Goal: Browse casually: Explore the website without a specific task or goal

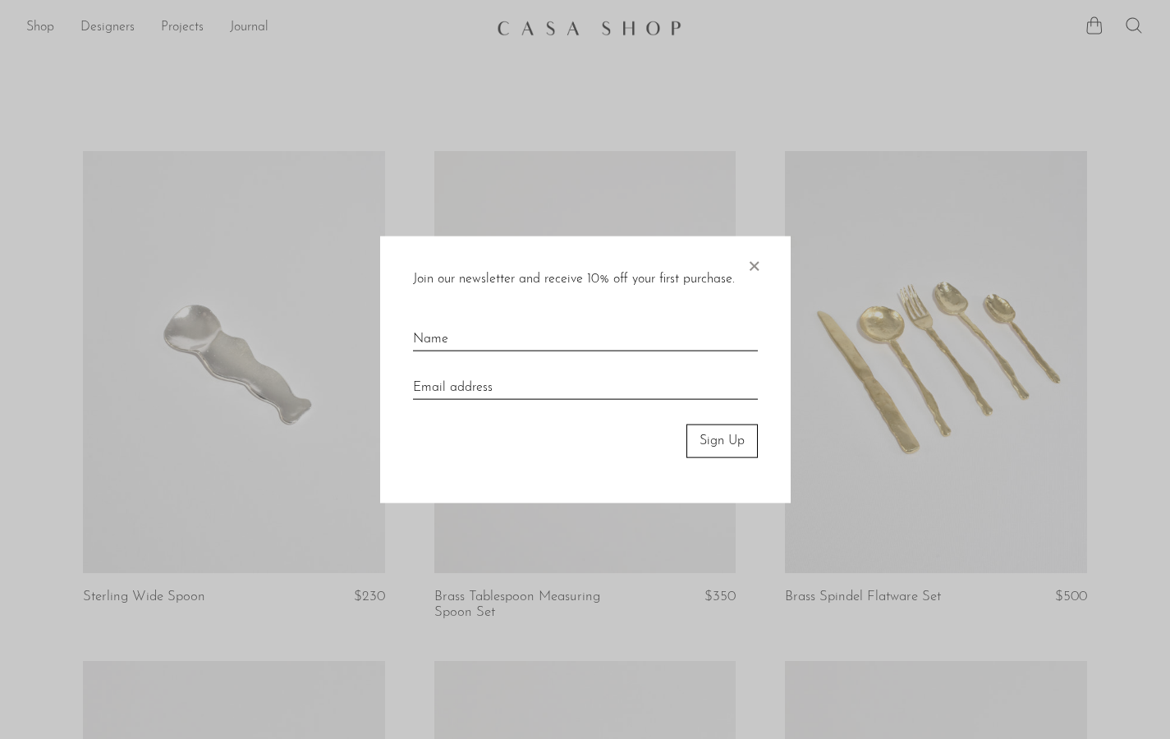
click at [749, 267] on span "×" at bounding box center [753, 262] width 16 height 53
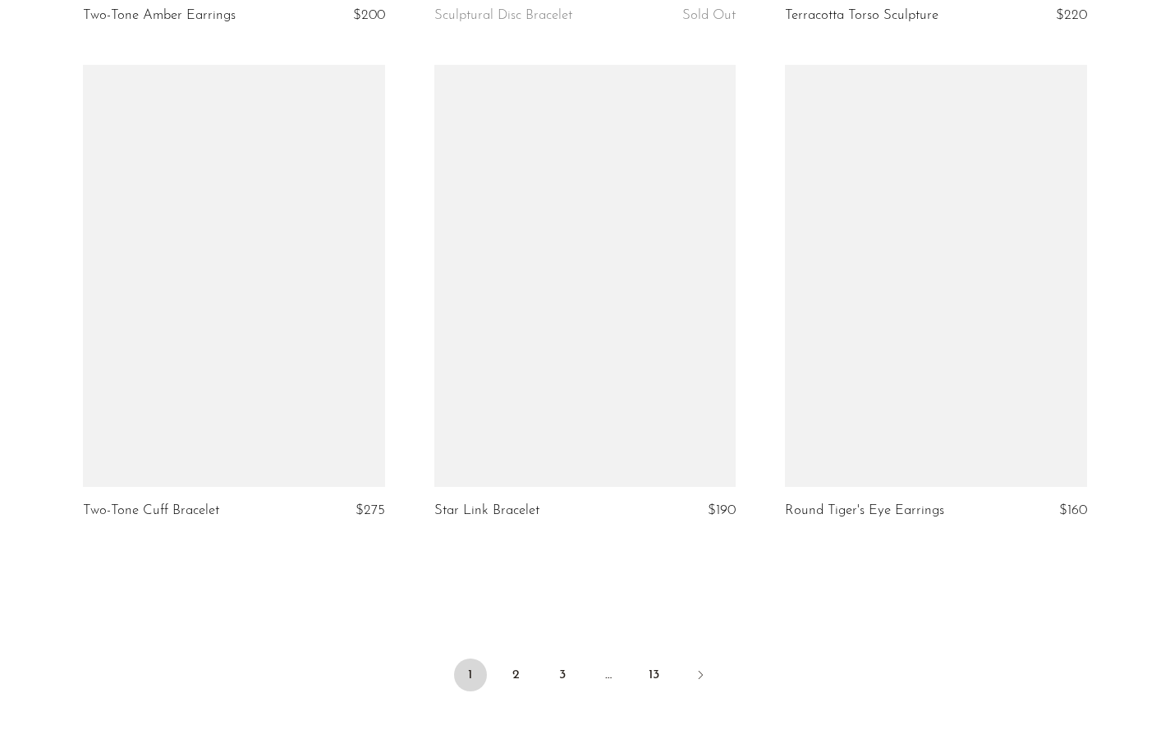
scroll to position [5692, 0]
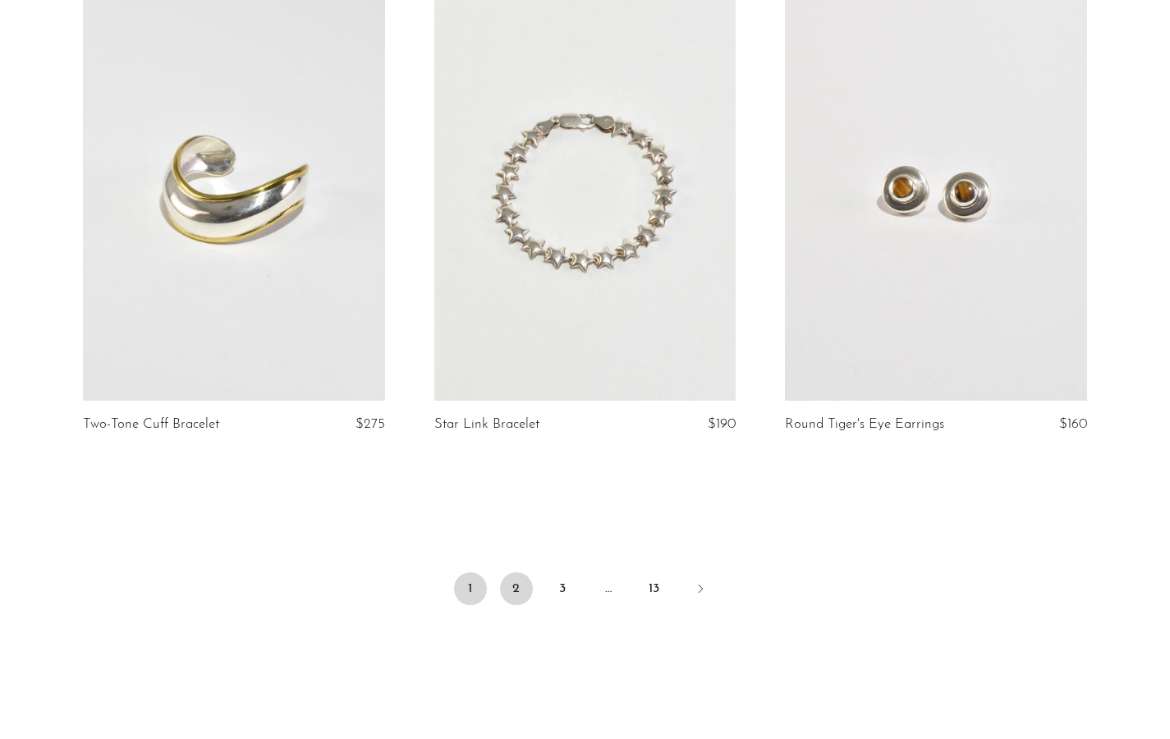
click at [525, 589] on link "2" at bounding box center [516, 588] width 33 height 33
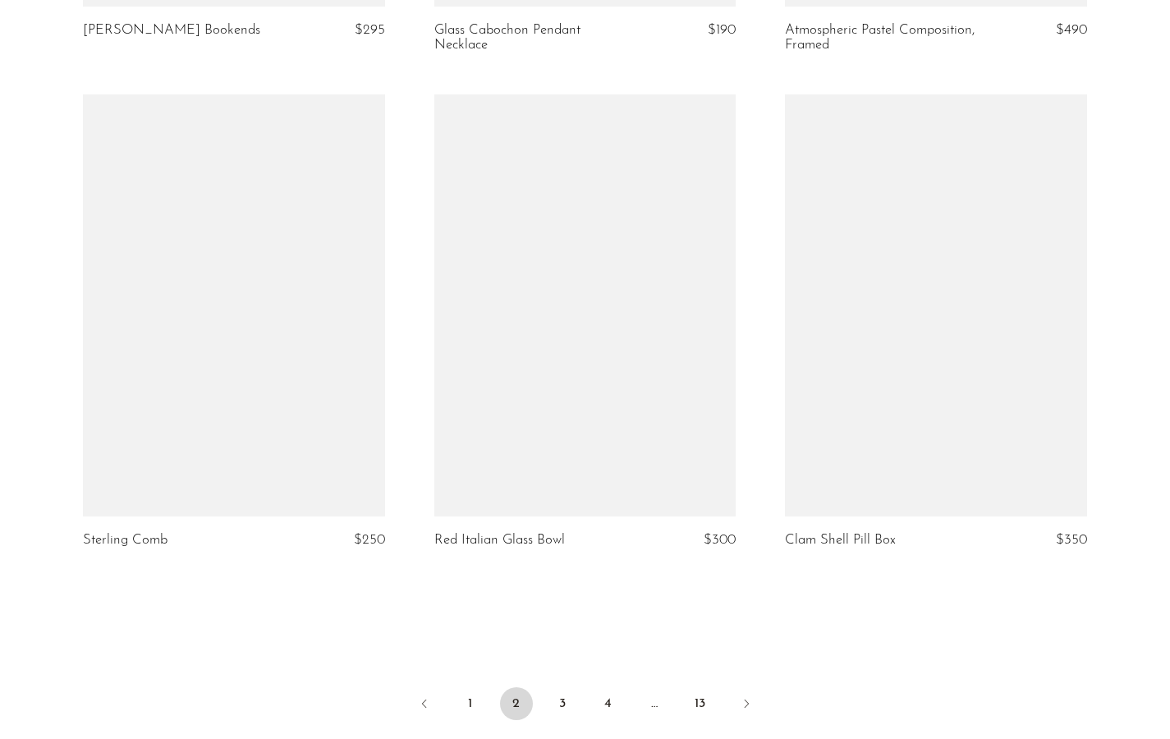
scroll to position [5534, 0]
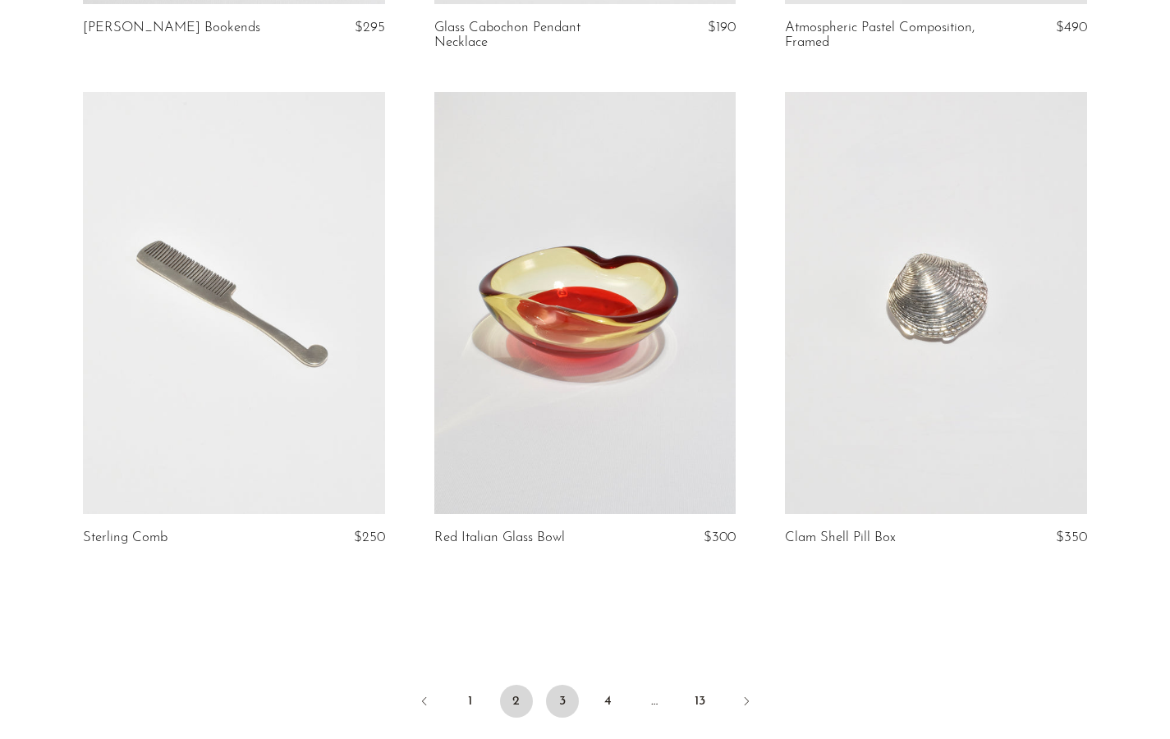
click at [567, 694] on link "3" at bounding box center [562, 701] width 33 height 33
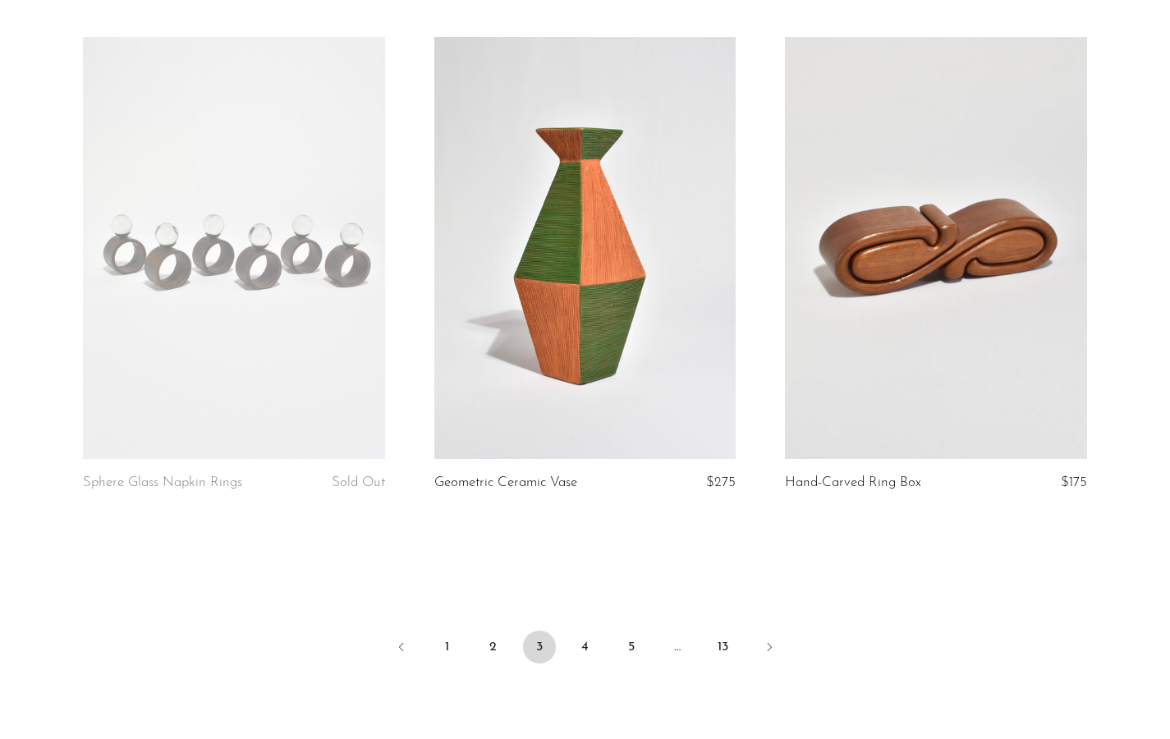
scroll to position [5604, 0]
click at [588, 648] on link "4" at bounding box center [585, 646] width 33 height 33
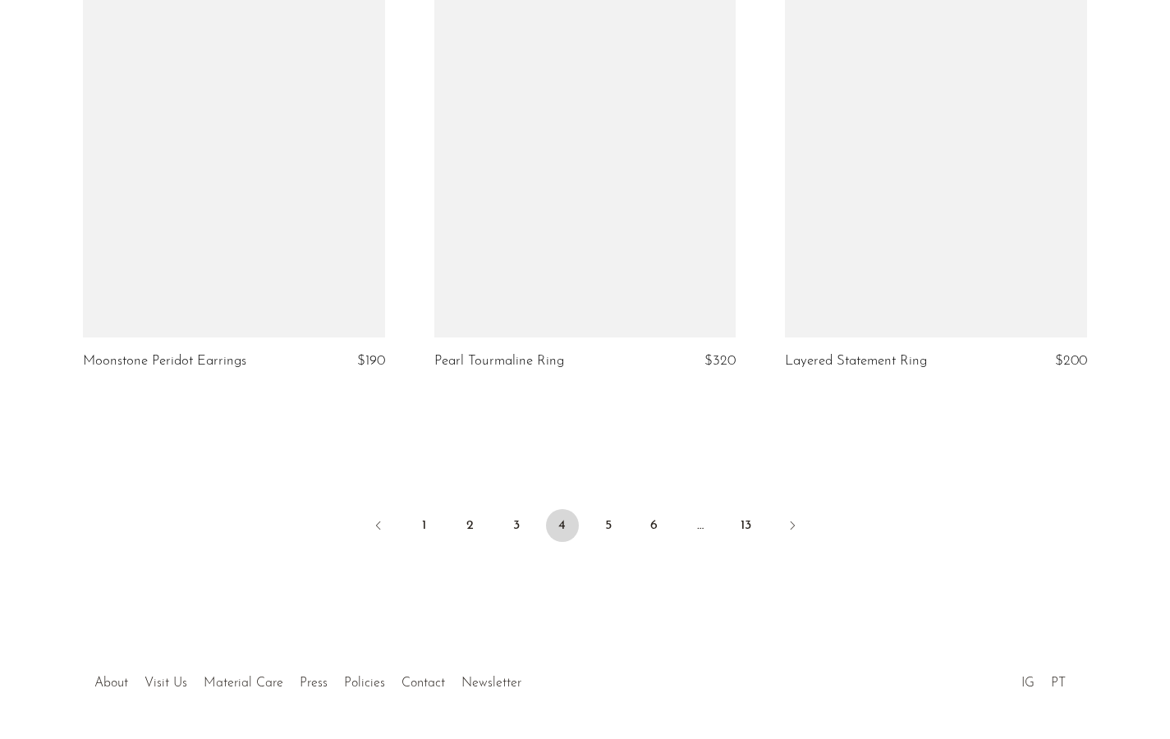
scroll to position [5794, 0]
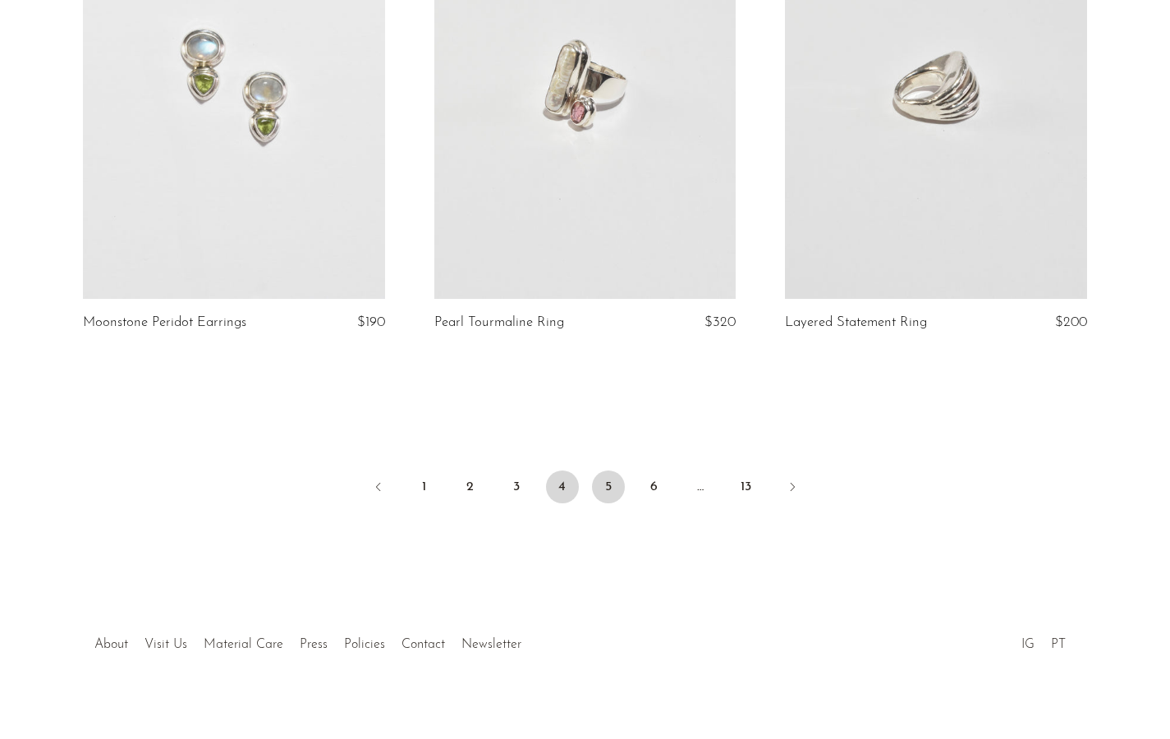
click at [611, 470] on link "5" at bounding box center [608, 486] width 33 height 33
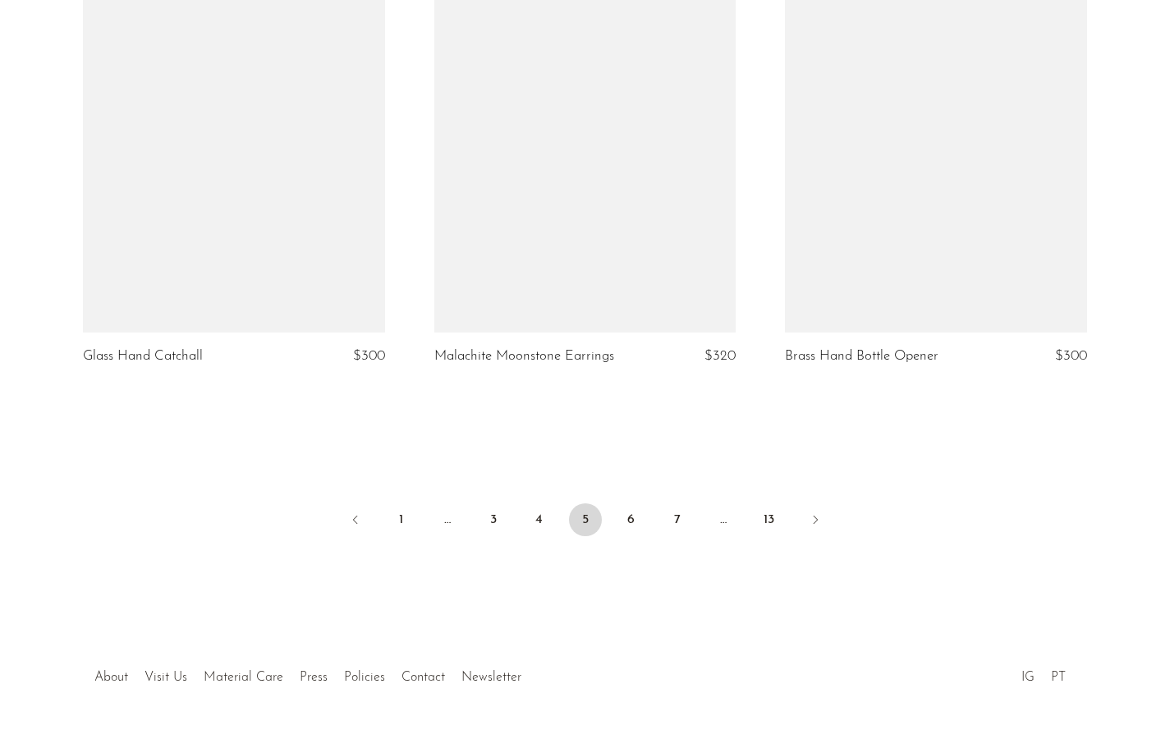
scroll to position [5608, 0]
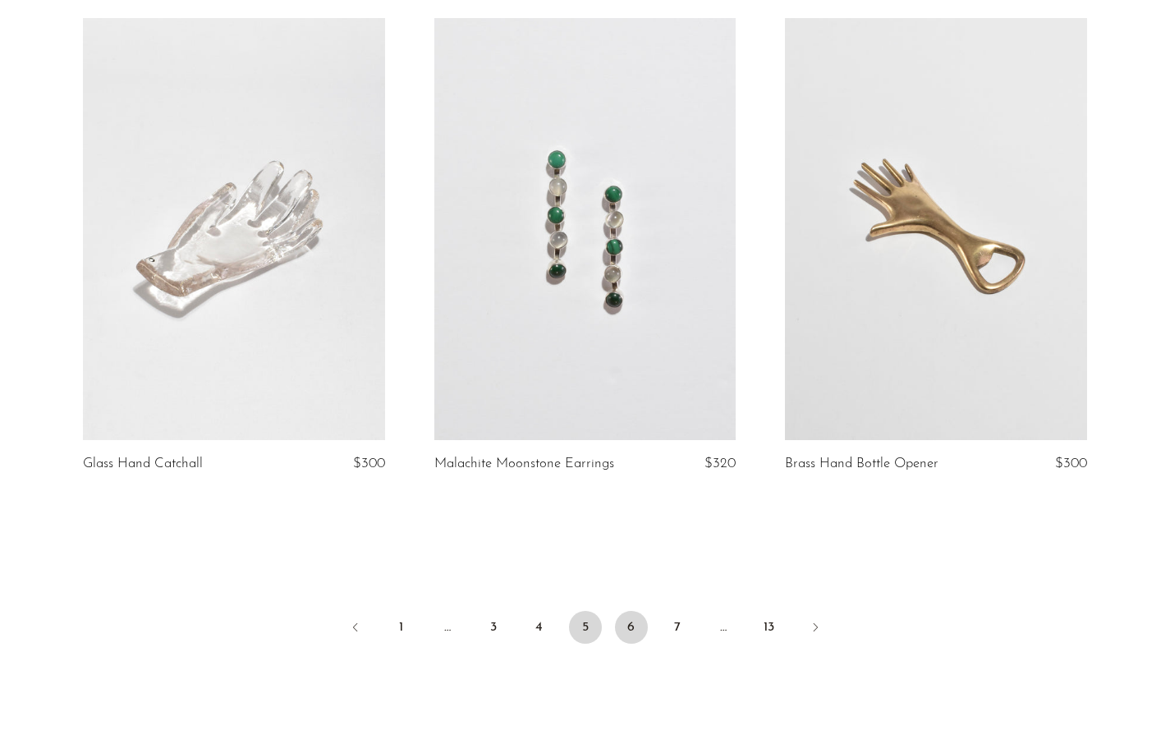
click at [622, 628] on link "6" at bounding box center [631, 627] width 33 height 33
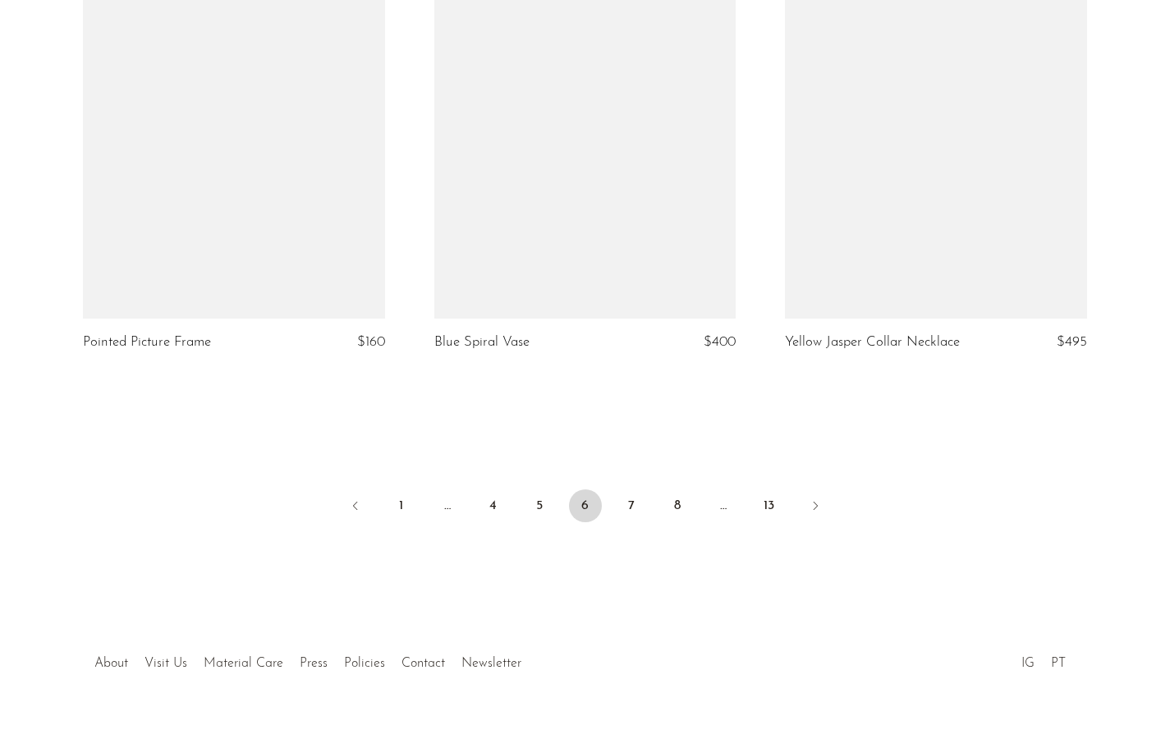
scroll to position [5649, 0]
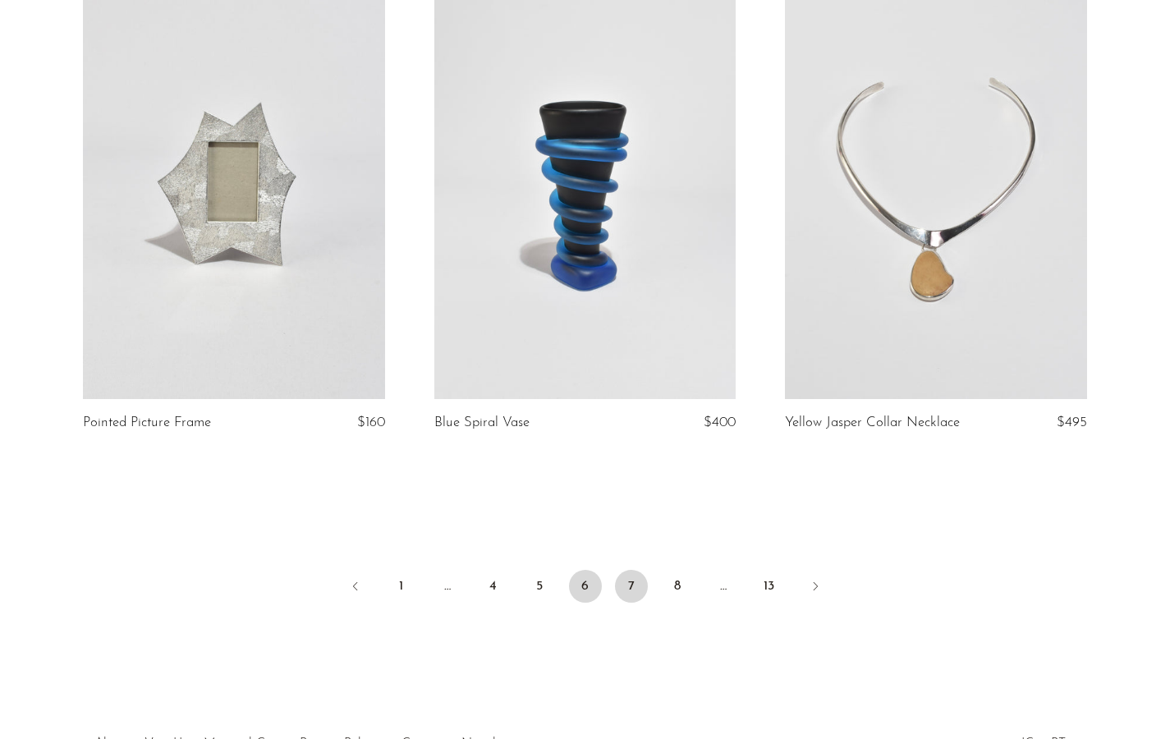
click at [630, 588] on link "7" at bounding box center [631, 586] width 33 height 33
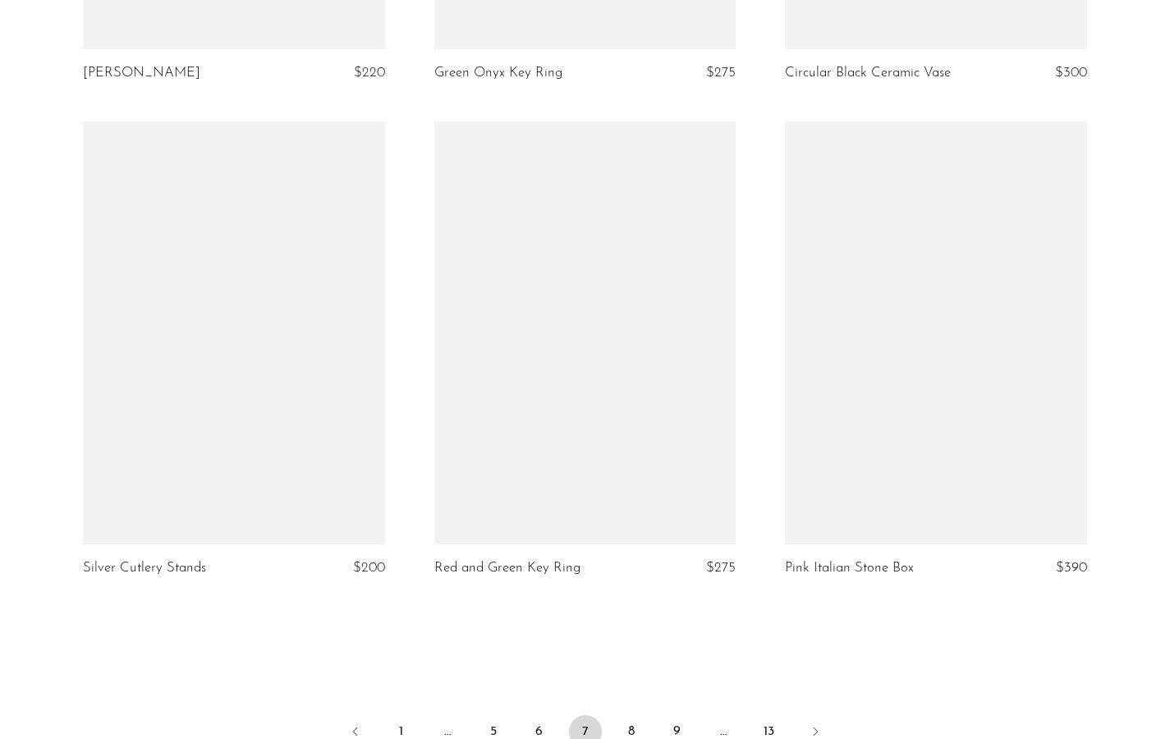
scroll to position [5778, 0]
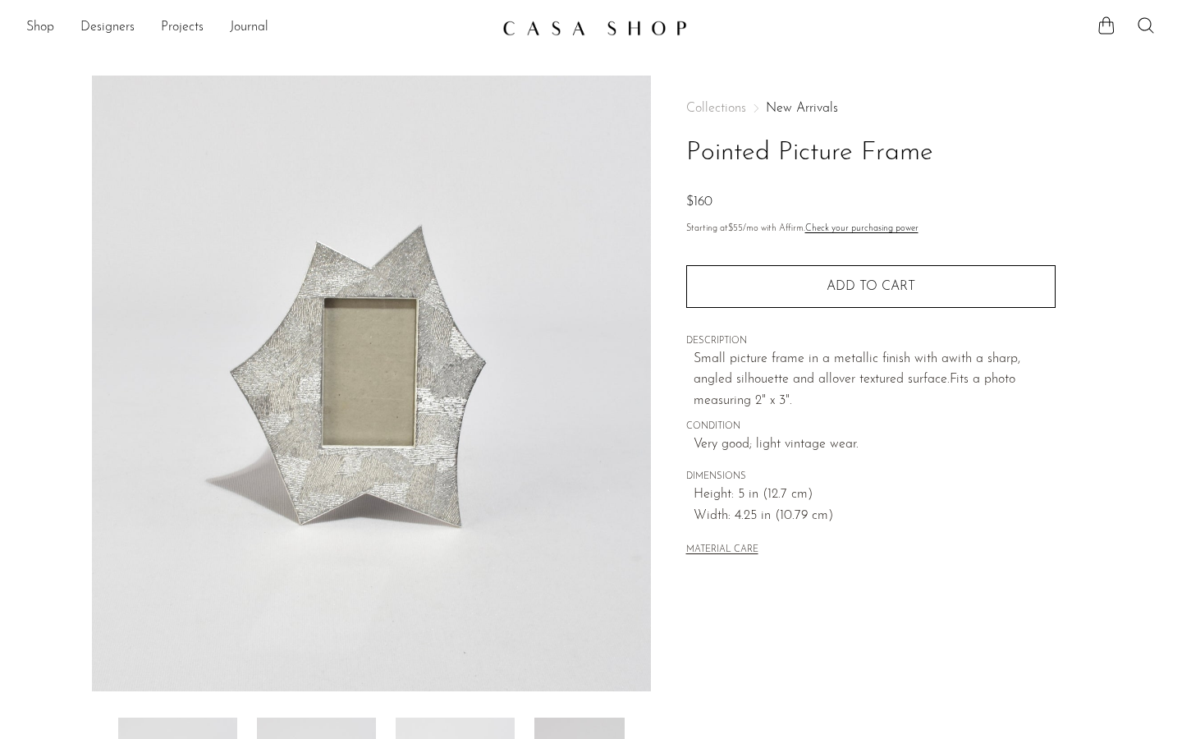
scroll to position [3, 0]
